Goal: Find contact information: Find contact information

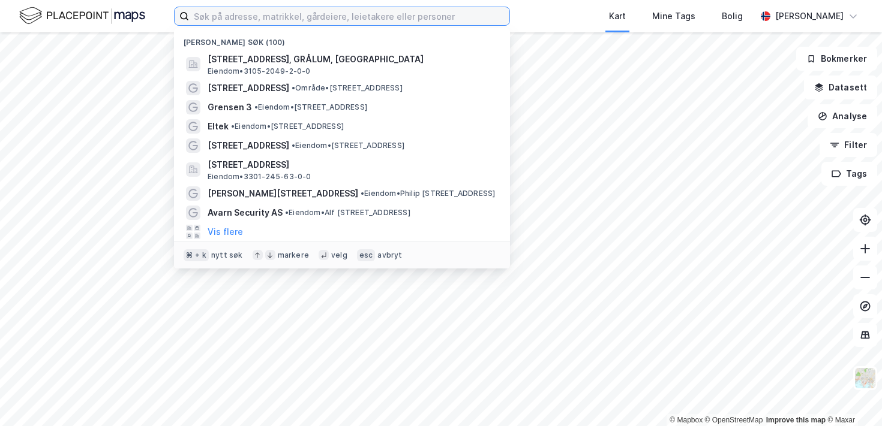
click at [453, 23] on input at bounding box center [349, 16] width 320 height 18
paste input "[STREET_ADDRESS]"
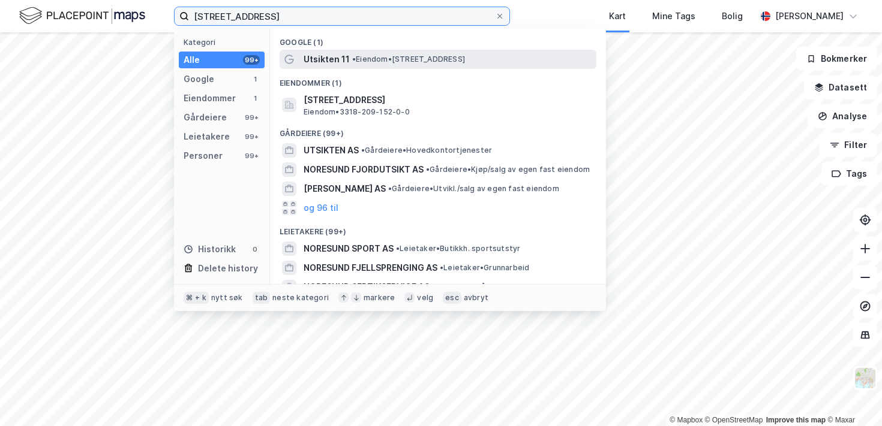
type input "[STREET_ADDRESS]"
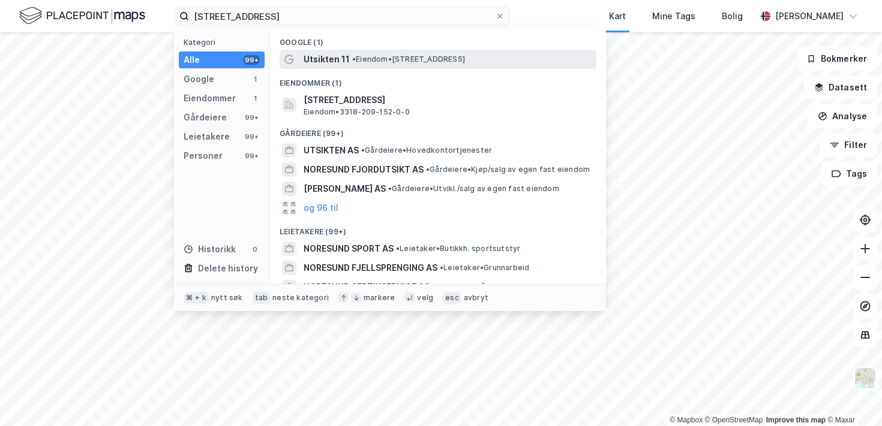
click at [387, 58] on span "• Eiendom • [STREET_ADDRESS]" at bounding box center [408, 60] width 113 height 10
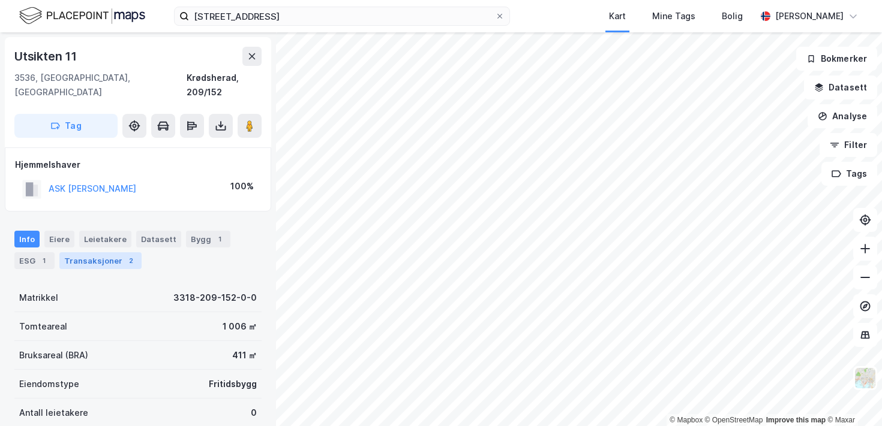
click at [76, 252] on div "Transaksjoner 2" at bounding box center [100, 260] width 82 height 17
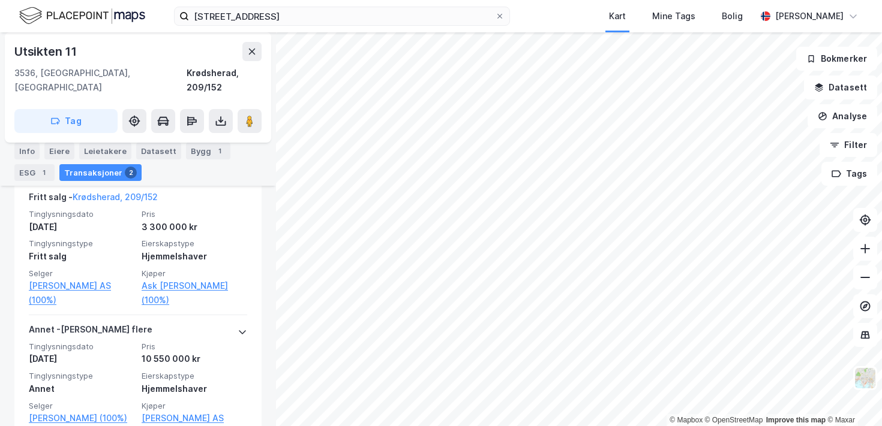
scroll to position [332, 0]
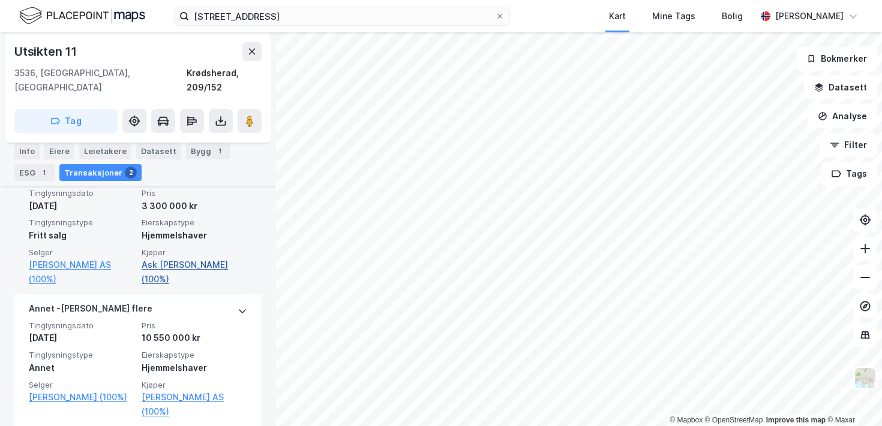
click at [219, 258] on link "Ask [PERSON_NAME] (100%)" at bounding box center [195, 272] width 106 height 29
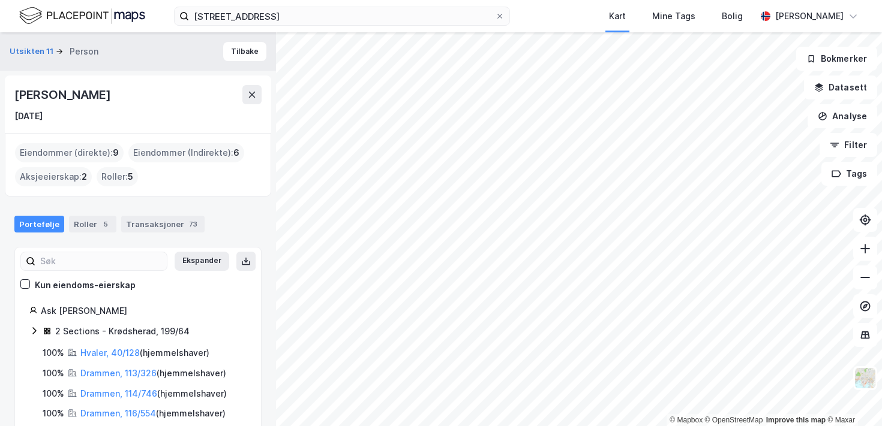
drag, startPoint x: 127, startPoint y: 88, endPoint x: 17, endPoint y: 86, distance: 109.8
click at [17, 86] on div "[PERSON_NAME]" at bounding box center [137, 94] width 247 height 19
copy div "[PERSON_NAME]"
